Goal: Find specific page/section: Find specific page/section

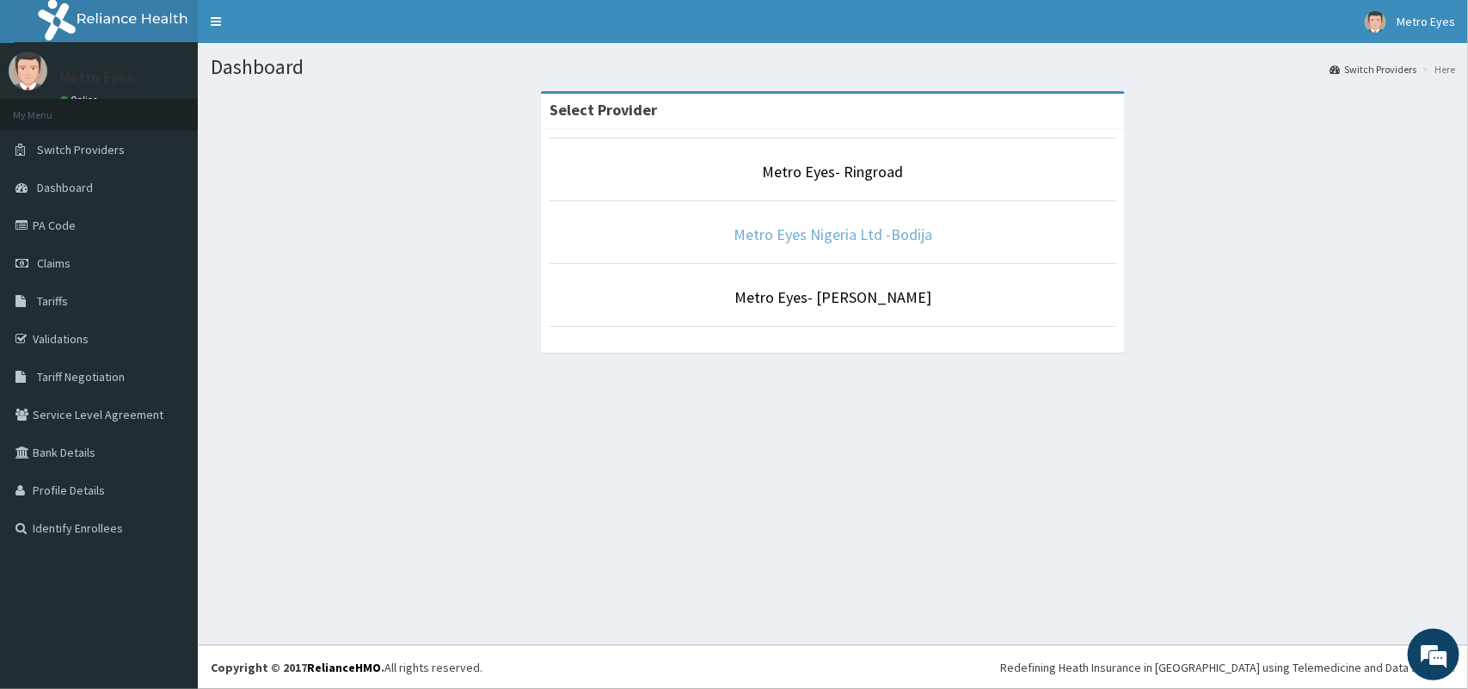
click at [834, 237] on link "Metro Eyes Nigeria Ltd -Bodija" at bounding box center [833, 235] width 199 height 20
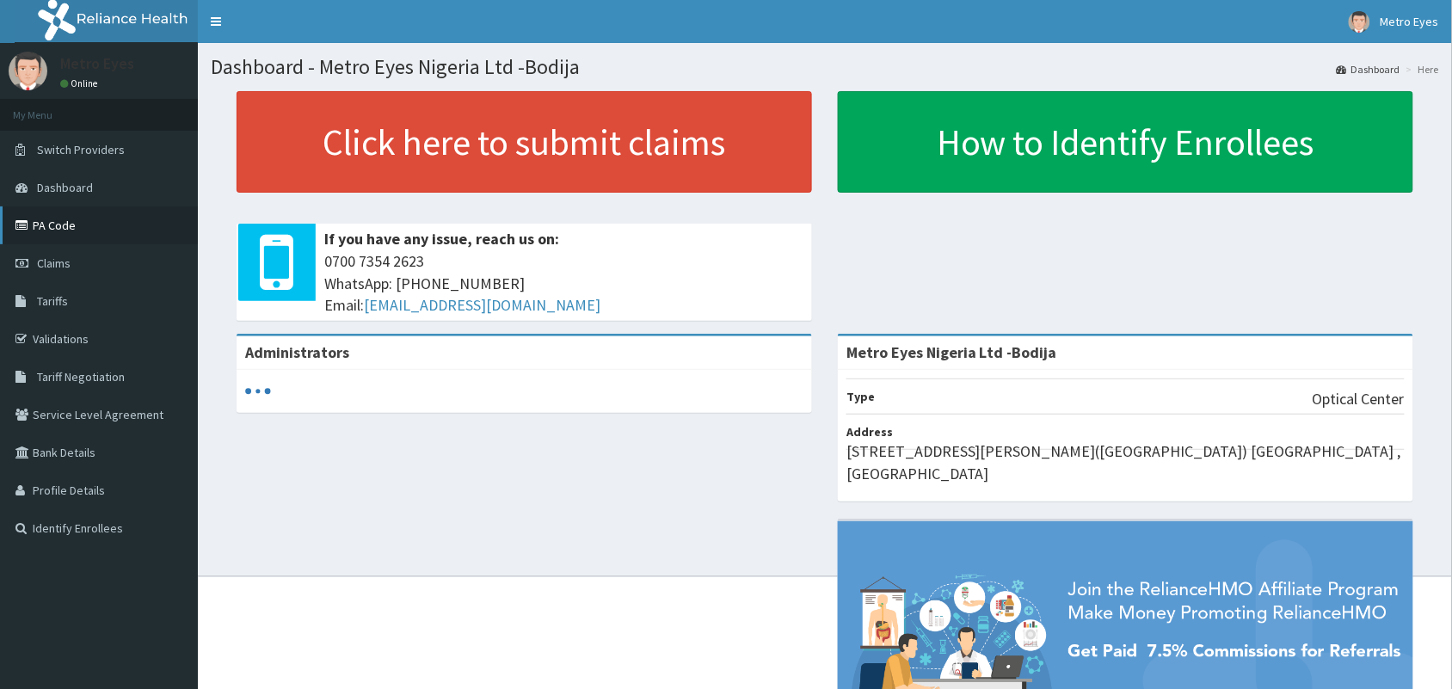
click at [61, 228] on link "PA Code" at bounding box center [99, 225] width 198 height 38
